Goal: Task Accomplishment & Management: Complete application form

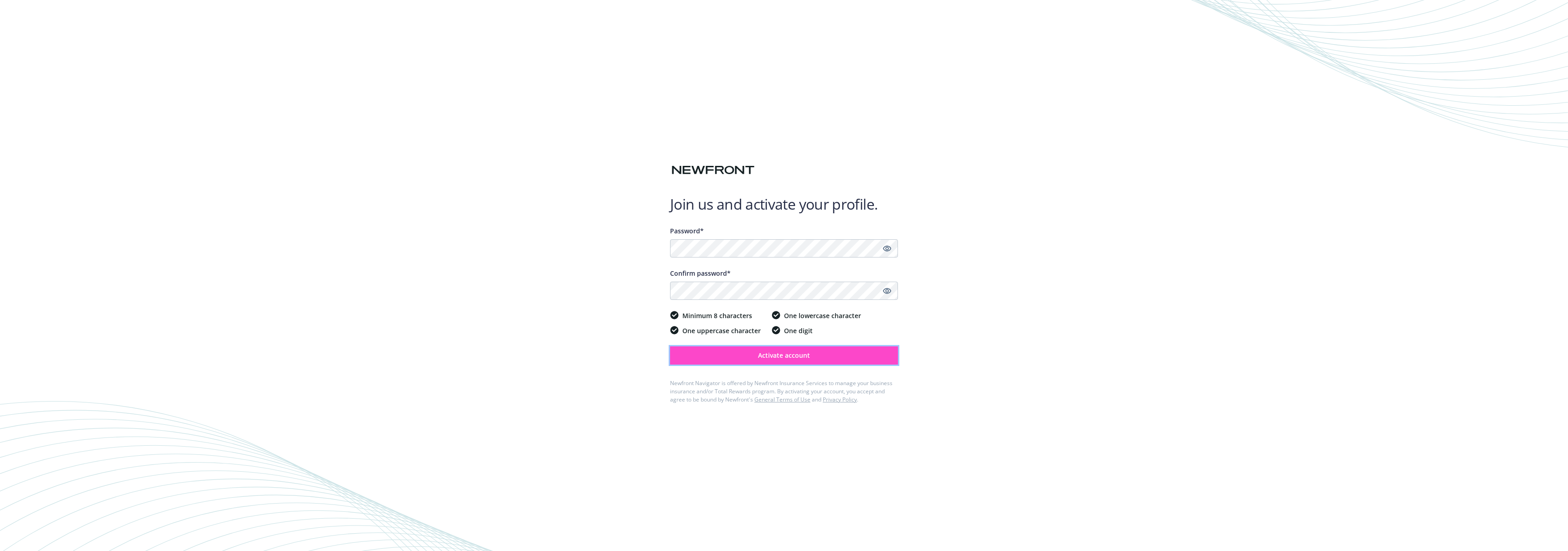
click at [780, 360] on button "Activate account" at bounding box center [784, 356] width 228 height 18
